Goal: Find specific page/section: Find specific page/section

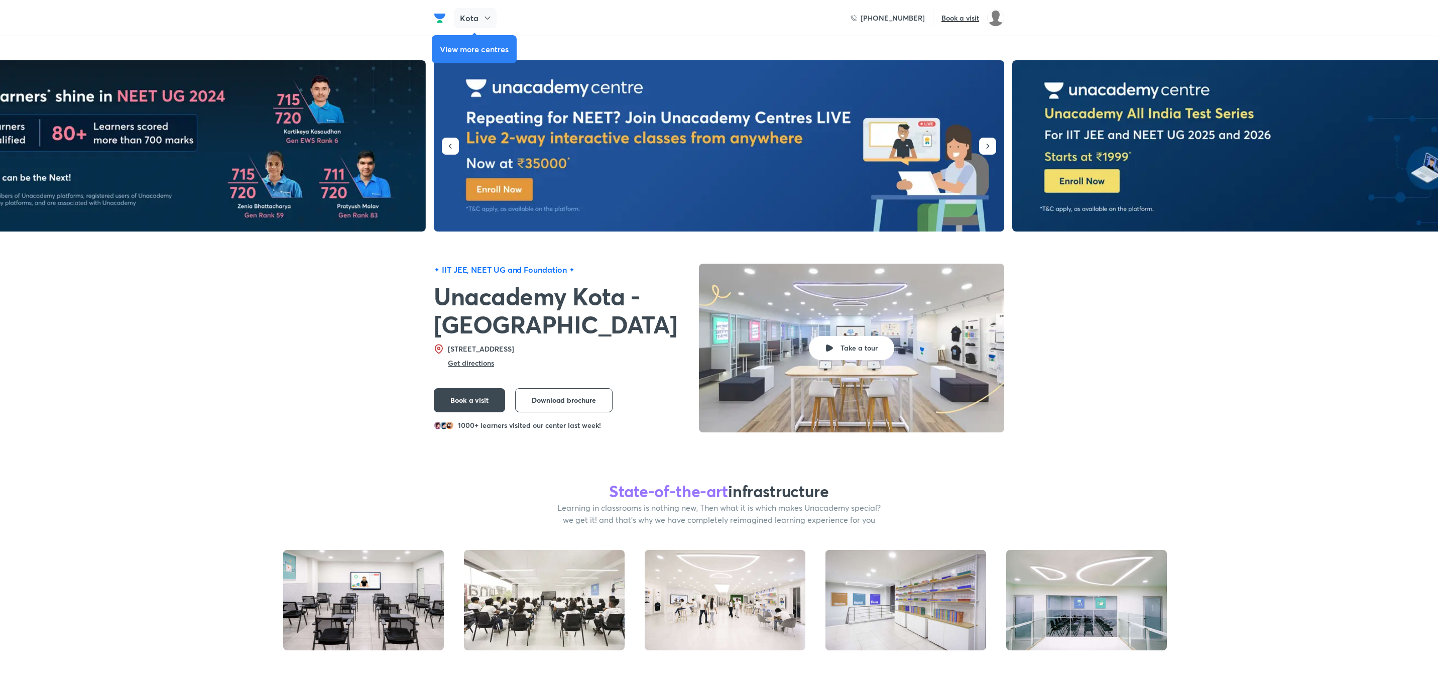
click at [488, 21] on icon at bounding box center [488, 18] width 10 height 10
click at [483, 22] on icon at bounding box center [488, 18] width 10 height 10
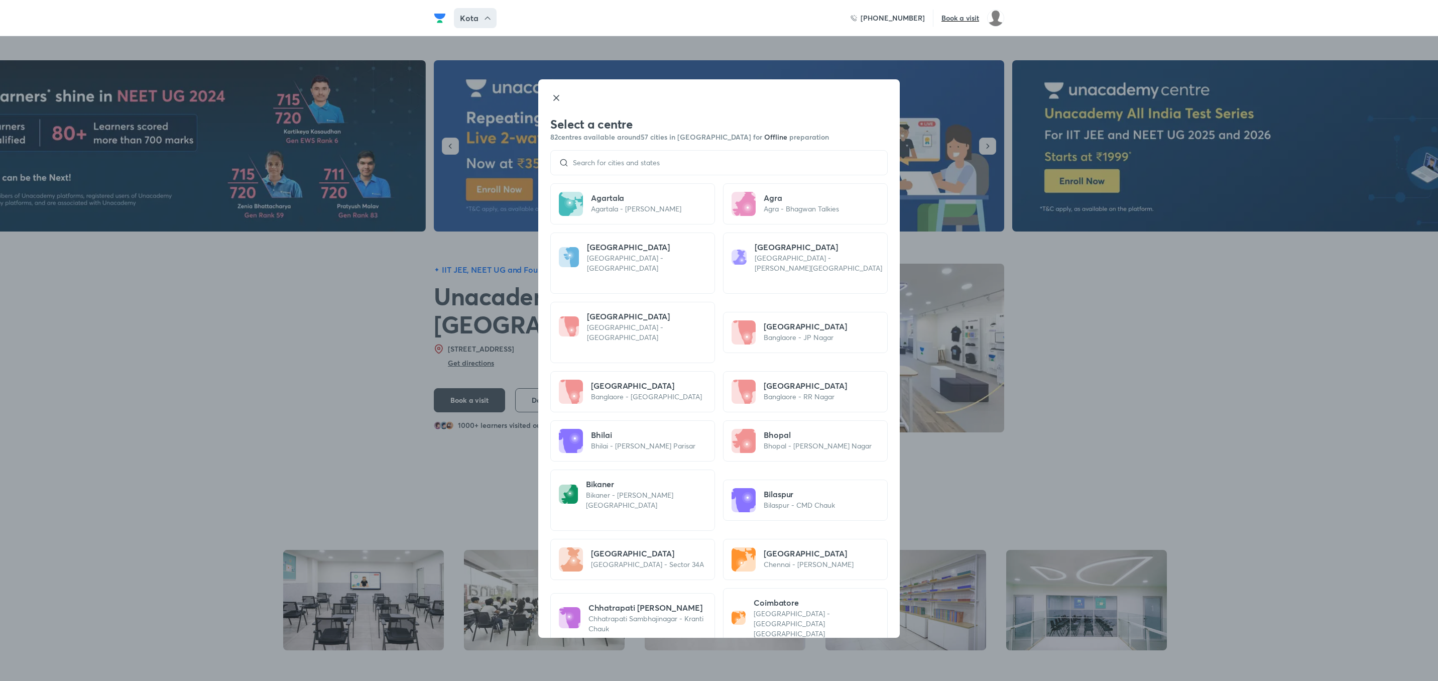
click at [611, 155] on div at bounding box center [718, 162] width 337 height 25
click at [624, 170] on div at bounding box center [718, 162] width 337 height 25
click at [636, 159] on input at bounding box center [724, 163] width 310 height 8
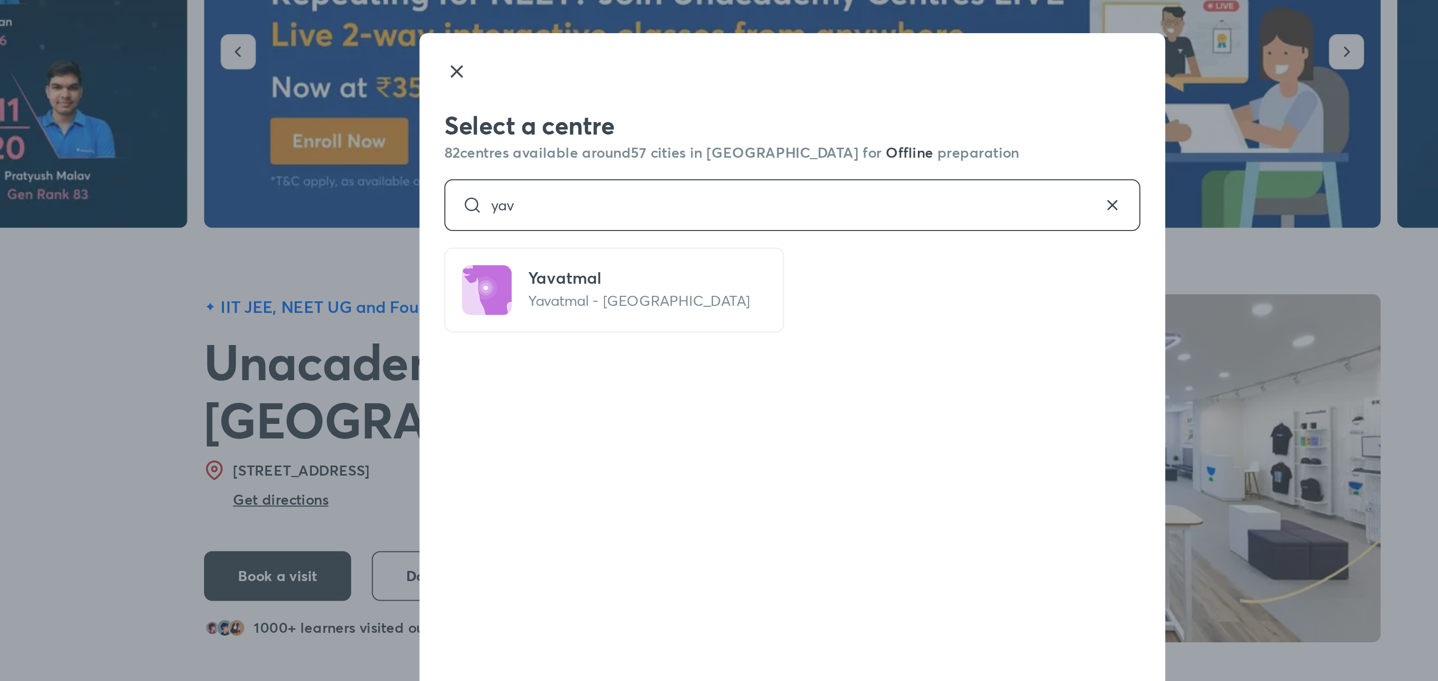
type input "yav"
